Goal: Task Accomplishment & Management: Manage account settings

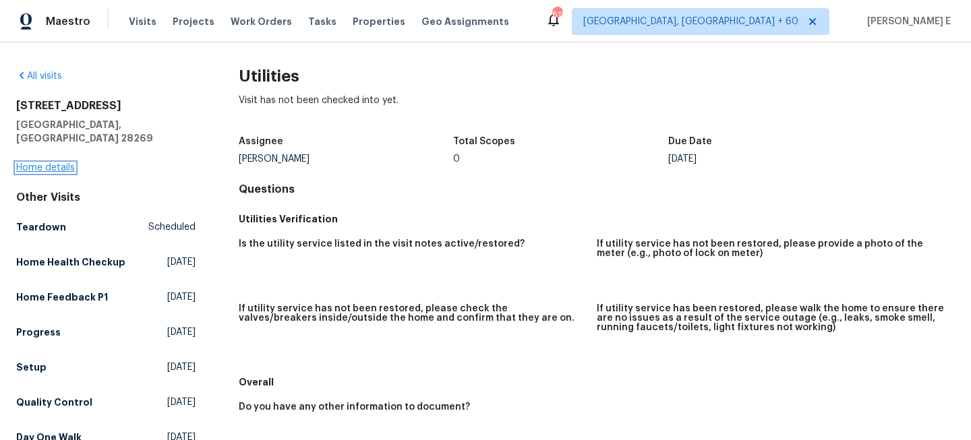
click at [42, 163] on link "Home details" at bounding box center [45, 167] width 59 height 9
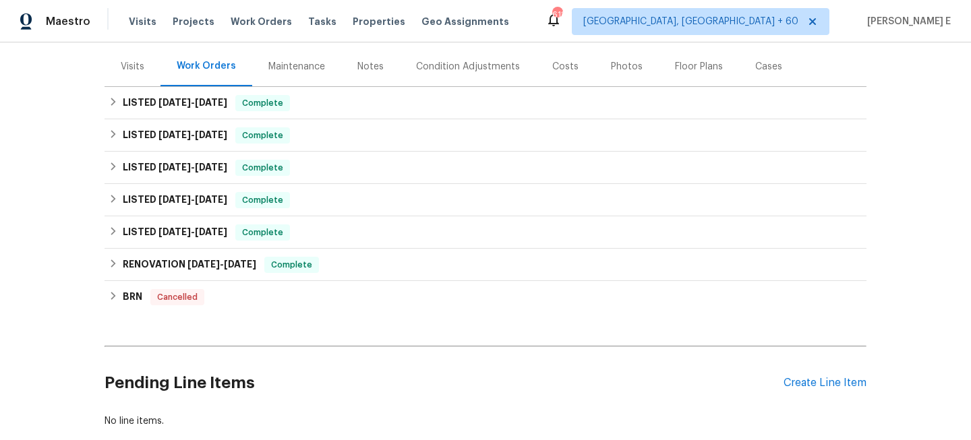
scroll to position [156, 0]
click at [136, 65] on div "Visits" at bounding box center [133, 67] width 24 height 13
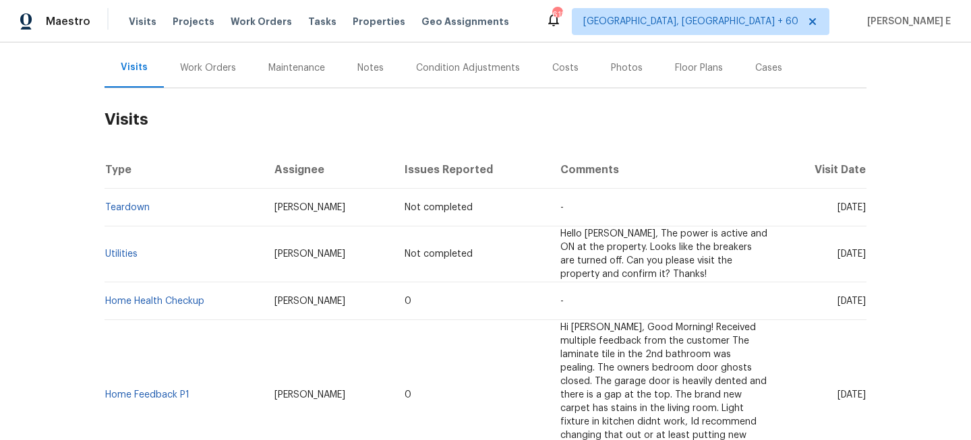
click at [580, 261] on span "Hello [PERSON_NAME], The power is active and ON at the property. Looks like the…" at bounding box center [663, 254] width 207 height 50
click at [116, 256] on link "Utilities" at bounding box center [121, 253] width 32 height 9
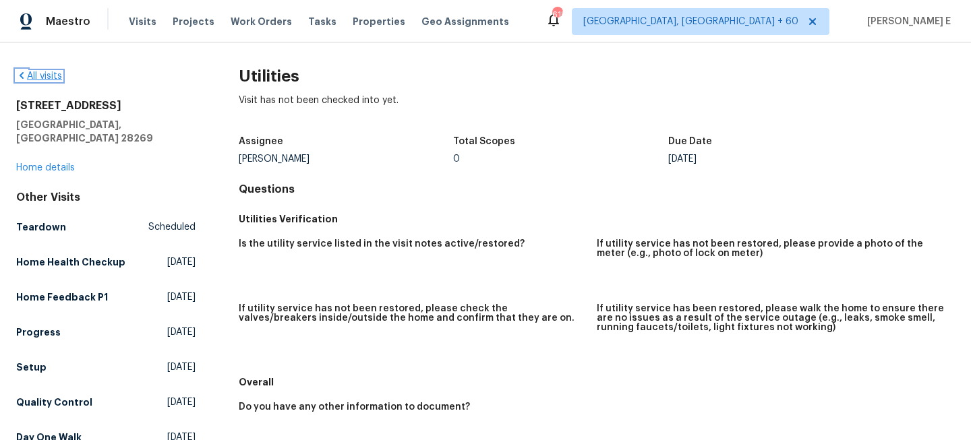
click at [37, 74] on link "All visits" at bounding box center [39, 75] width 46 height 9
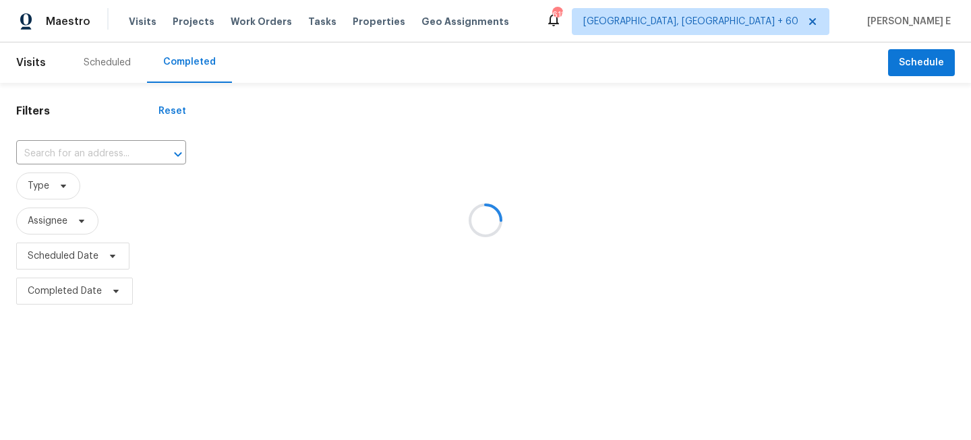
click at [82, 152] on div at bounding box center [485, 220] width 971 height 440
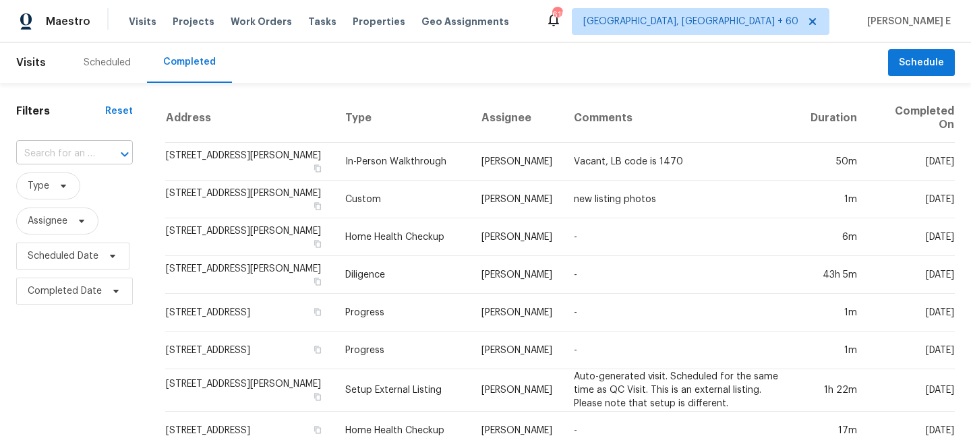
click at [62, 152] on input "text" at bounding box center [55, 154] width 79 height 21
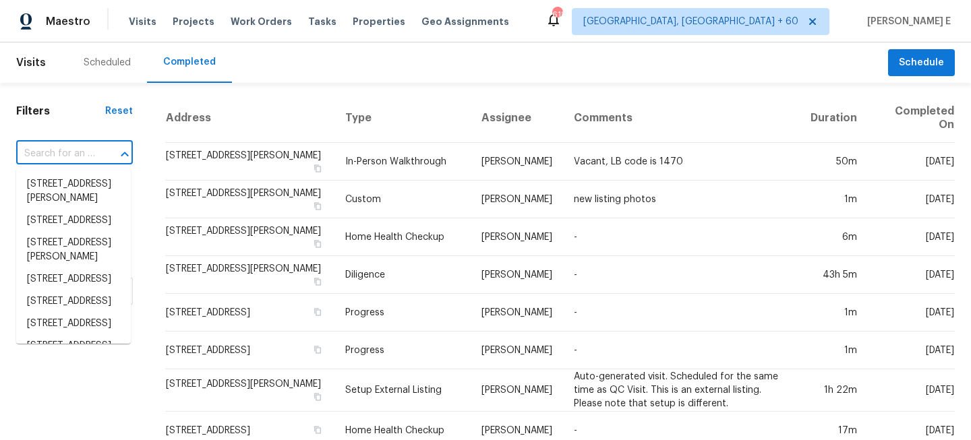
paste input "[STREET_ADDRESS]"
type input "[STREET_ADDRESS]"
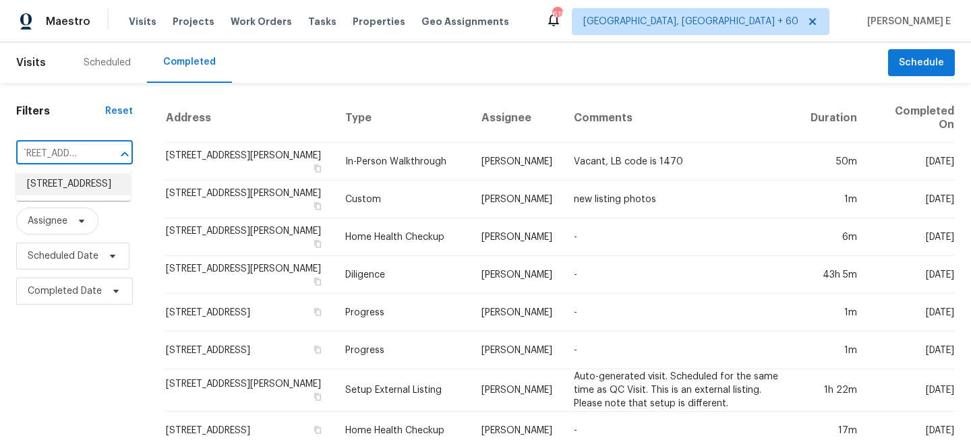
click at [67, 189] on li "[STREET_ADDRESS]" at bounding box center [73, 184] width 115 height 22
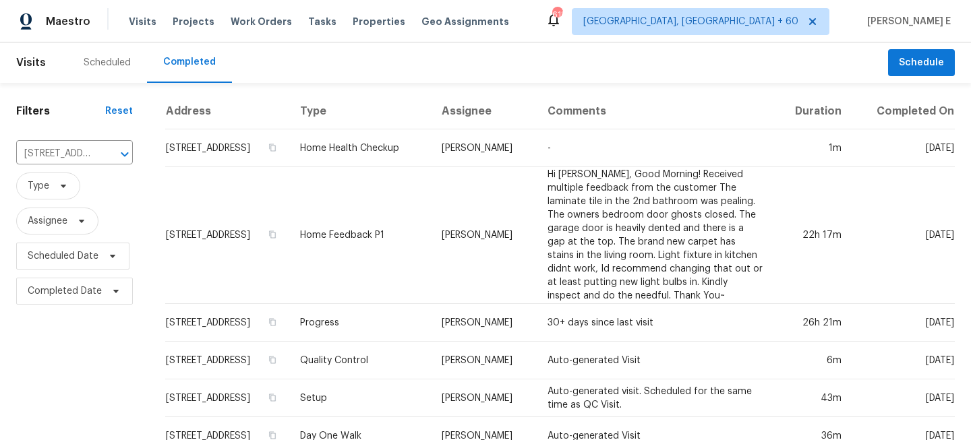
click at [91, 65] on div "Scheduled" at bounding box center [107, 62] width 47 height 13
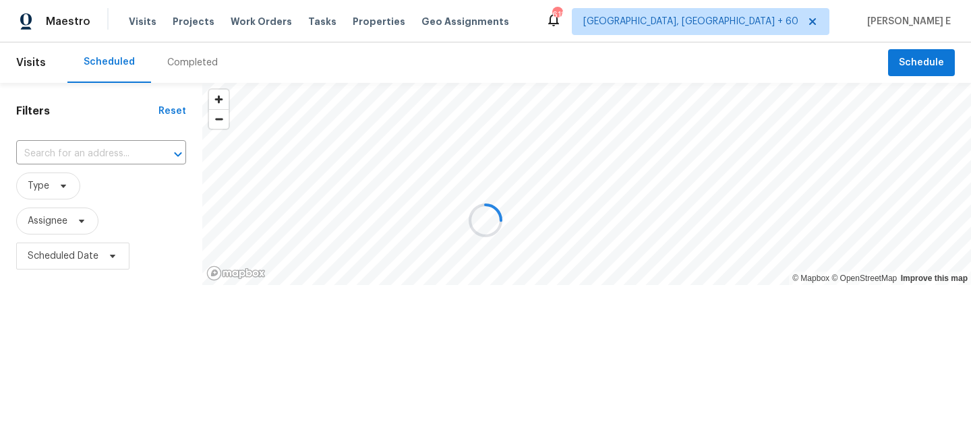
click at [85, 148] on div at bounding box center [485, 220] width 971 height 440
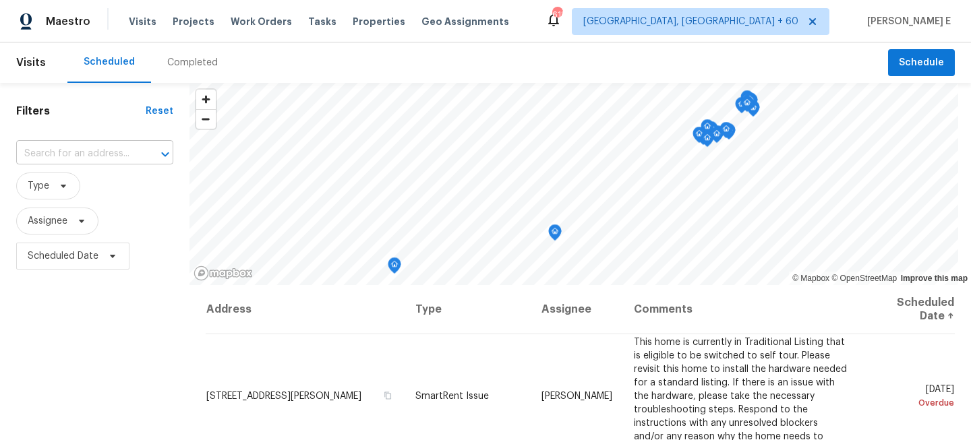
click at [65, 152] on input "text" at bounding box center [75, 154] width 119 height 21
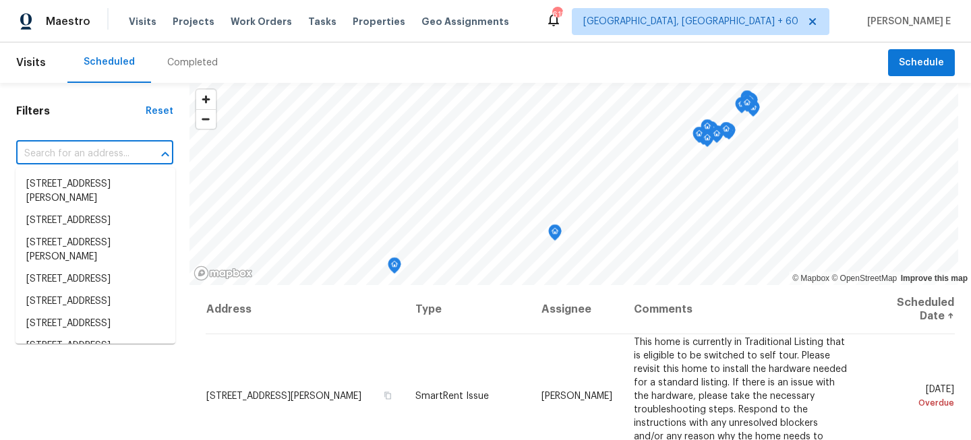
paste input "[STREET_ADDRESS]"
type input "[STREET_ADDRESS]"
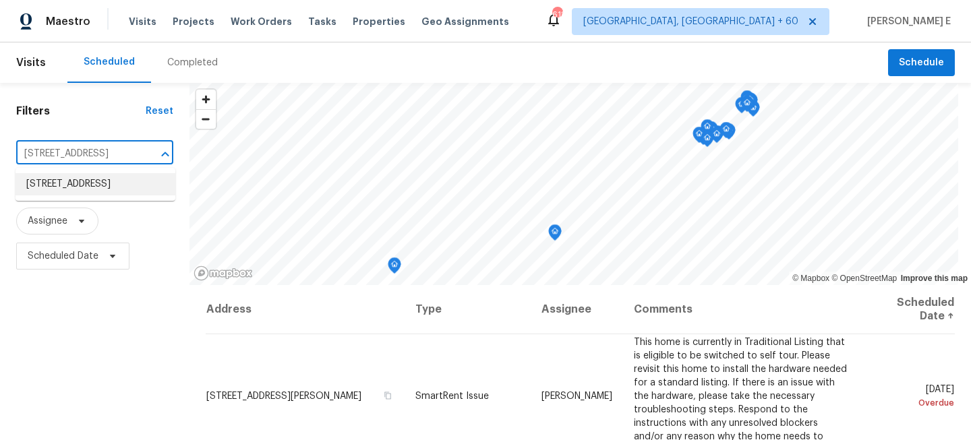
click at [75, 184] on li "[STREET_ADDRESS]" at bounding box center [96, 184] width 160 height 22
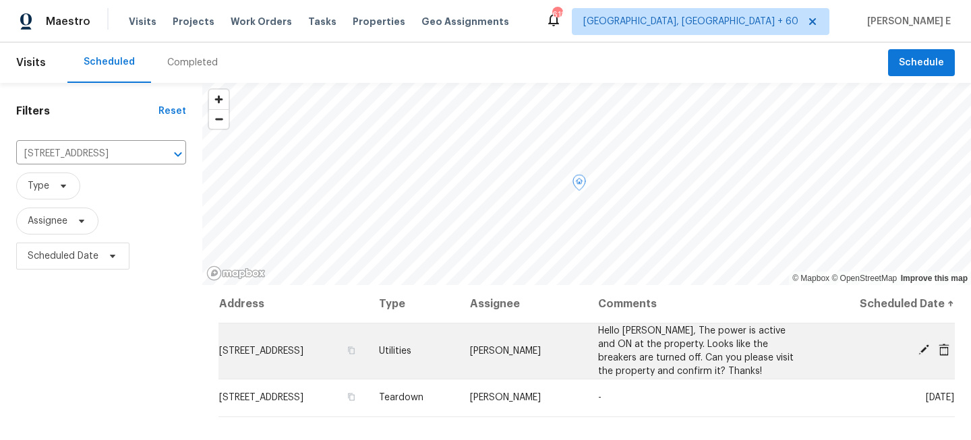
click at [926, 348] on icon at bounding box center [923, 349] width 11 height 11
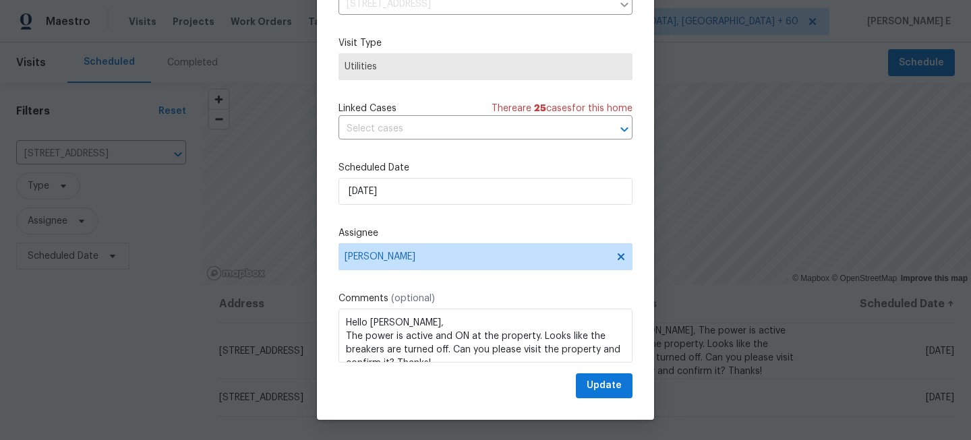
scroll to position [2, 0]
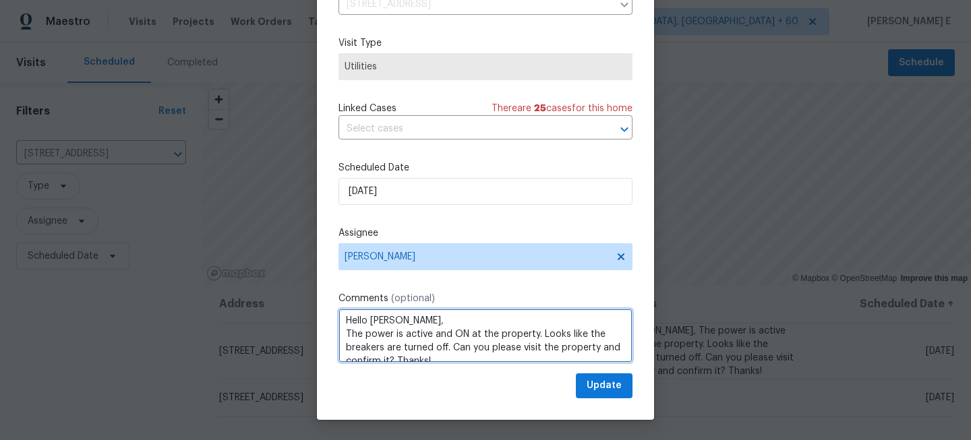
click at [403, 322] on textarea "Hello [PERSON_NAME], The power is active and ON at the property. Looks like the…" at bounding box center [485, 336] width 294 height 54
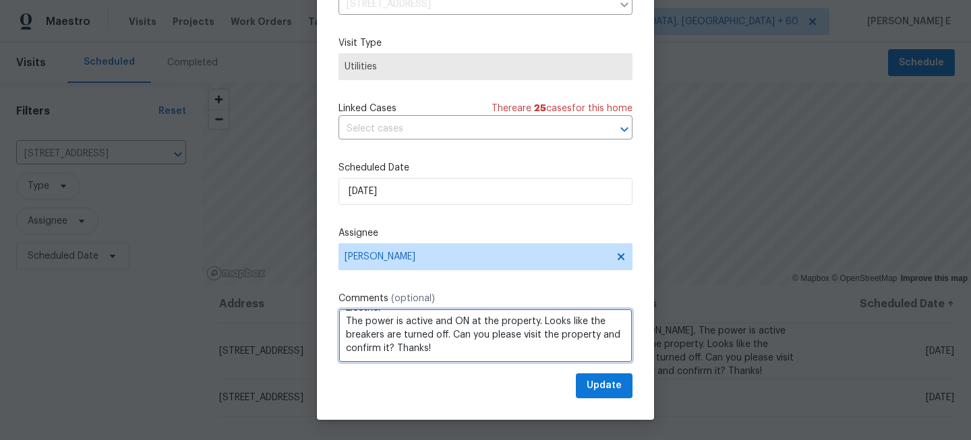
click at [451, 336] on textarea "Hello [PERSON_NAME], Electric: The power is active and ON at the property. Look…" at bounding box center [485, 336] width 294 height 54
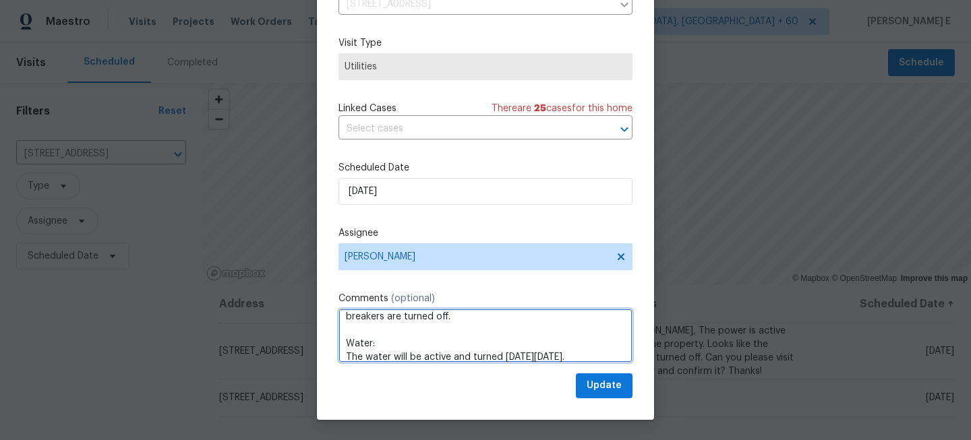
scroll to position [68, 0]
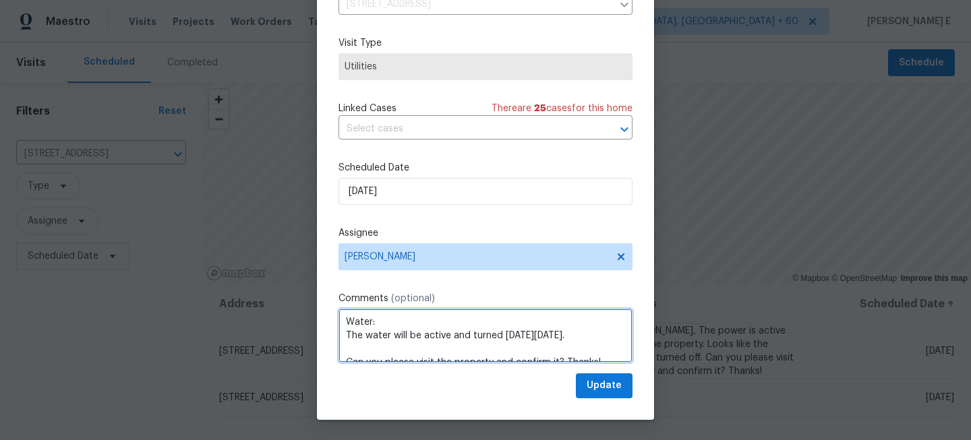
click at [0, 0] on qb-div "Replace with , [DATE]." at bounding box center [0, 0] width 0 height 0
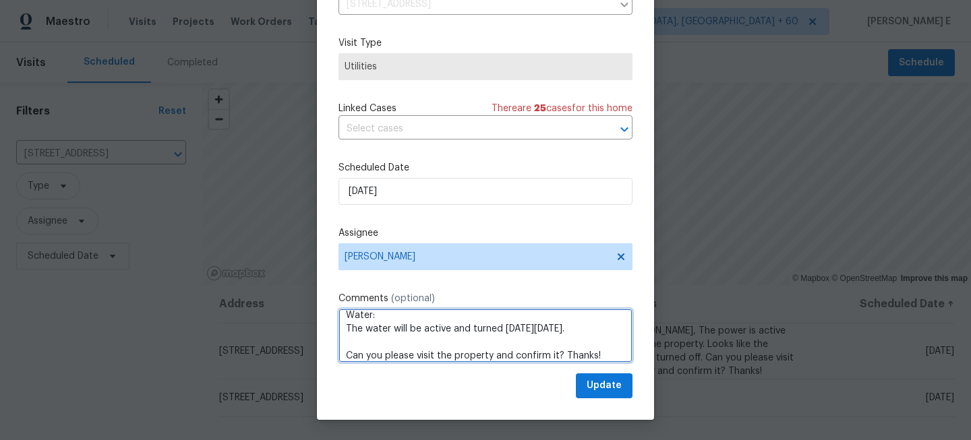
scroll to position [82, 0]
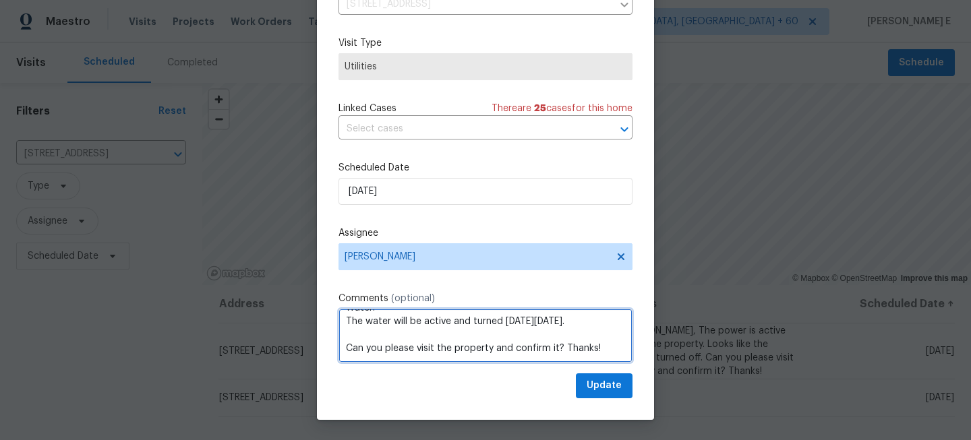
click at [594, 352] on textarea "Hello [PERSON_NAME], Electric: The power is active and ON at the property. Look…" at bounding box center [485, 336] width 294 height 54
type textarea "Hello [PERSON_NAME], Electric: The power is active and ON at the property. Look…"
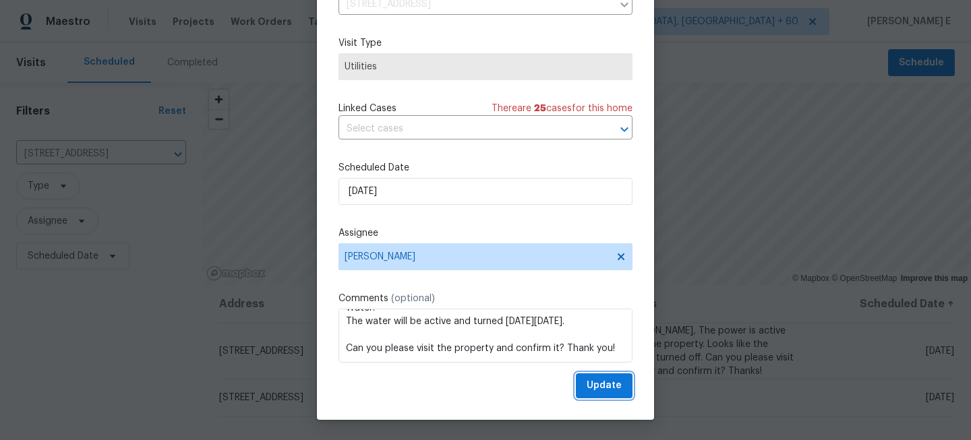
click at [600, 382] on span "Update" at bounding box center [603, 385] width 35 height 17
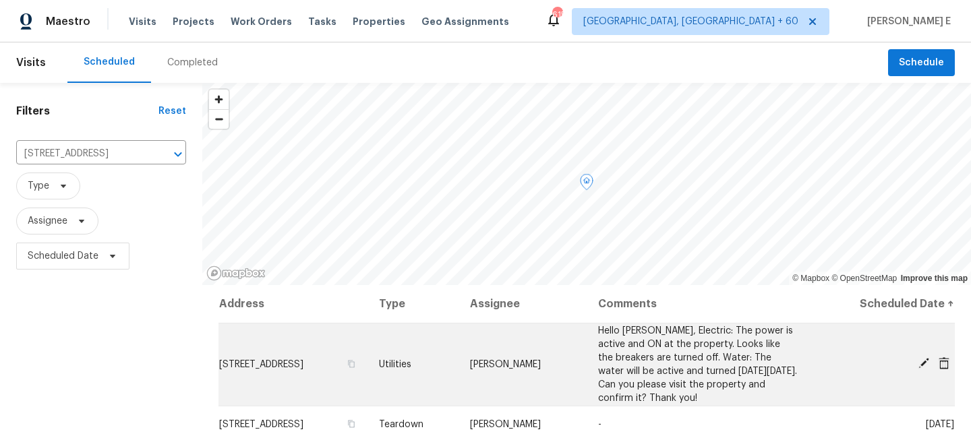
click at [923, 365] on icon at bounding box center [923, 363] width 12 height 12
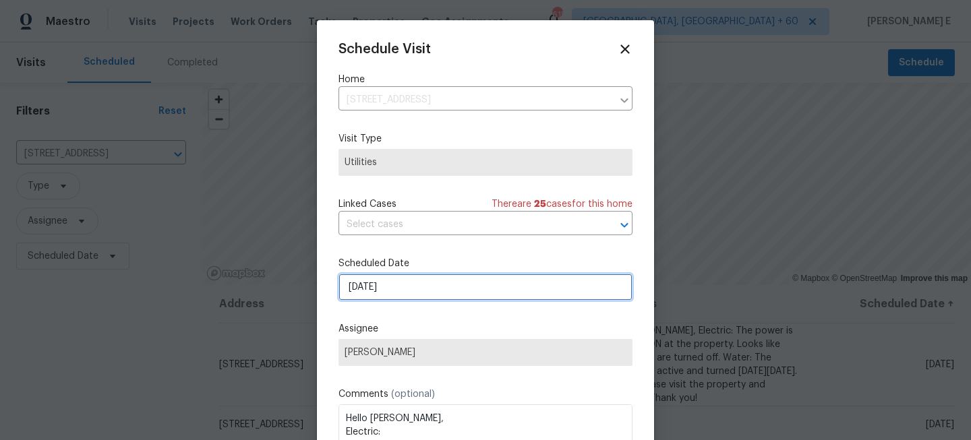
click at [417, 288] on input "[DATE]" at bounding box center [485, 287] width 294 height 27
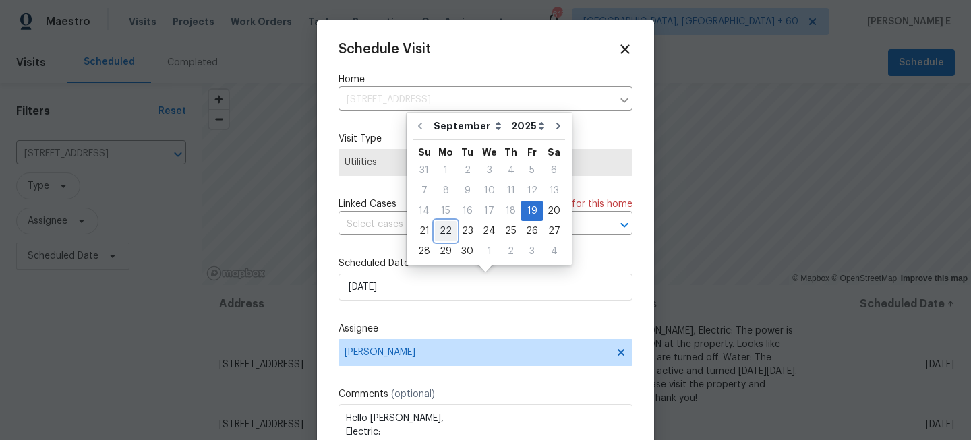
click at [444, 232] on div "22" at bounding box center [446, 231] width 22 height 19
type input "[DATE]"
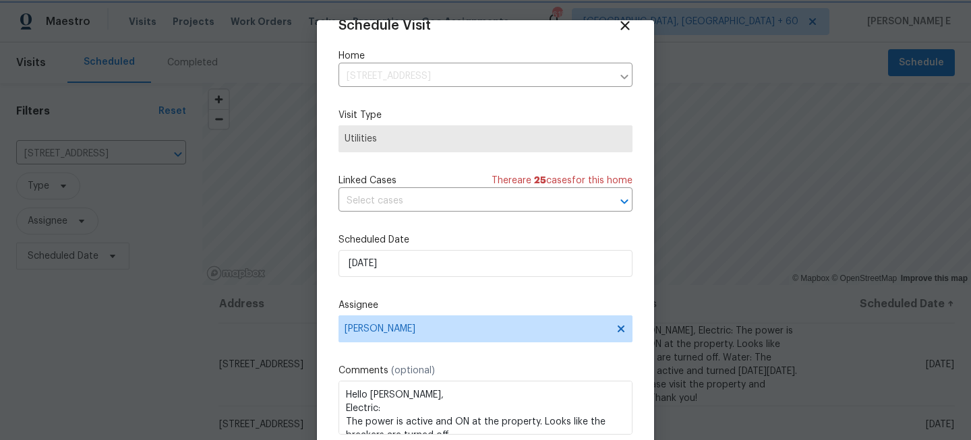
scroll to position [72, 0]
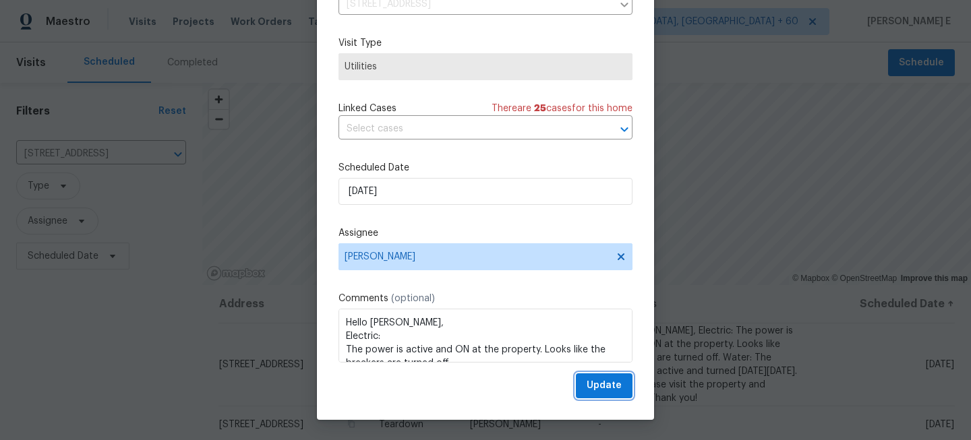
click at [619, 384] on span "Update" at bounding box center [603, 385] width 35 height 17
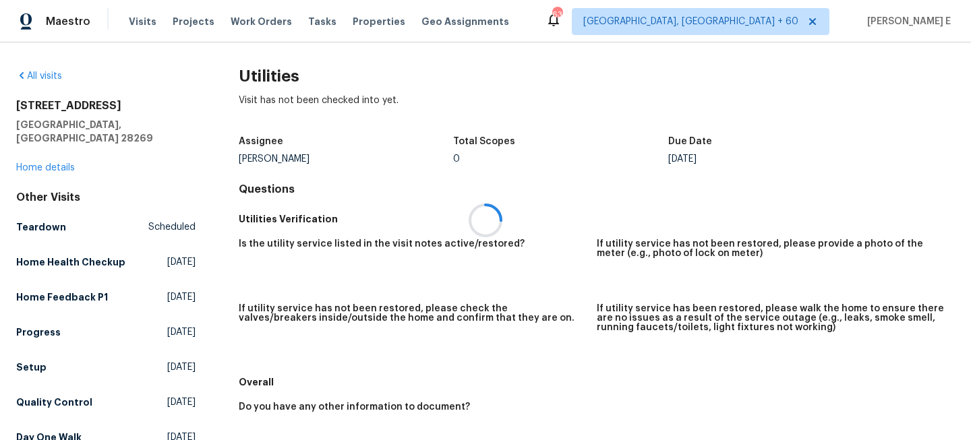
scroll to position [252, 0]
